Goal: Find contact information: Obtain details needed to contact an individual or organization

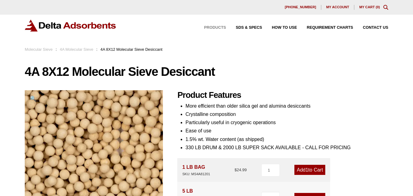
click at [220, 28] on span "Products" at bounding box center [215, 28] width 22 height 4
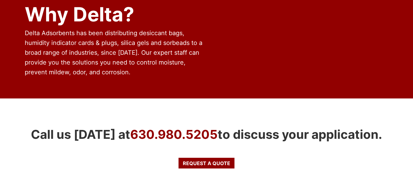
scroll to position [1194, 0]
drag, startPoint x: 122, startPoint y: 181, endPoint x: 19, endPoint y: 184, distance: 103.2
copy link "[EMAIL_ADDRESS][DOMAIN_NAME]"
